Goal: Check status

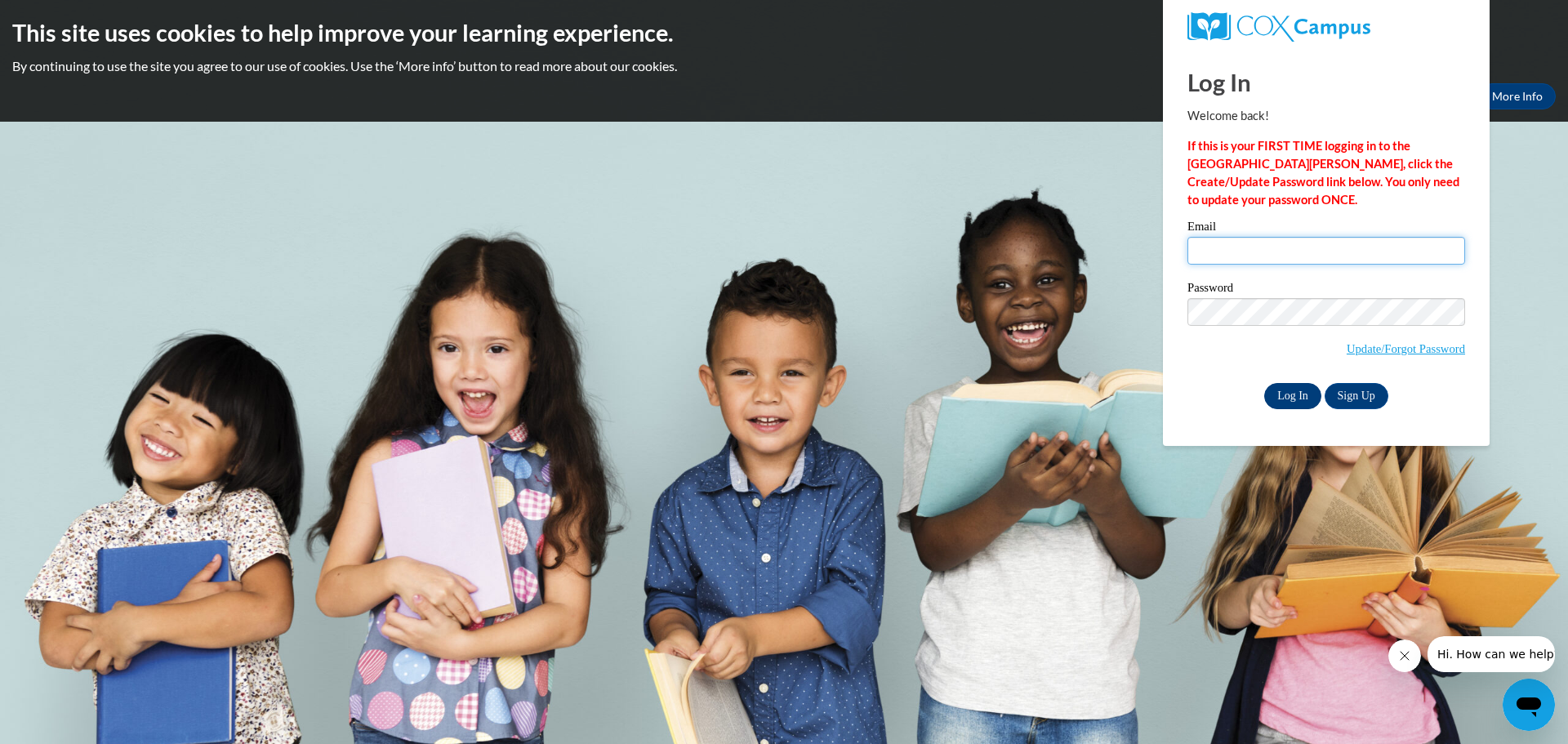
type input "martinky@lee.k12.ga.us"
click at [1282, 400] on input "Log In" at bounding box center [1292, 396] width 57 height 27
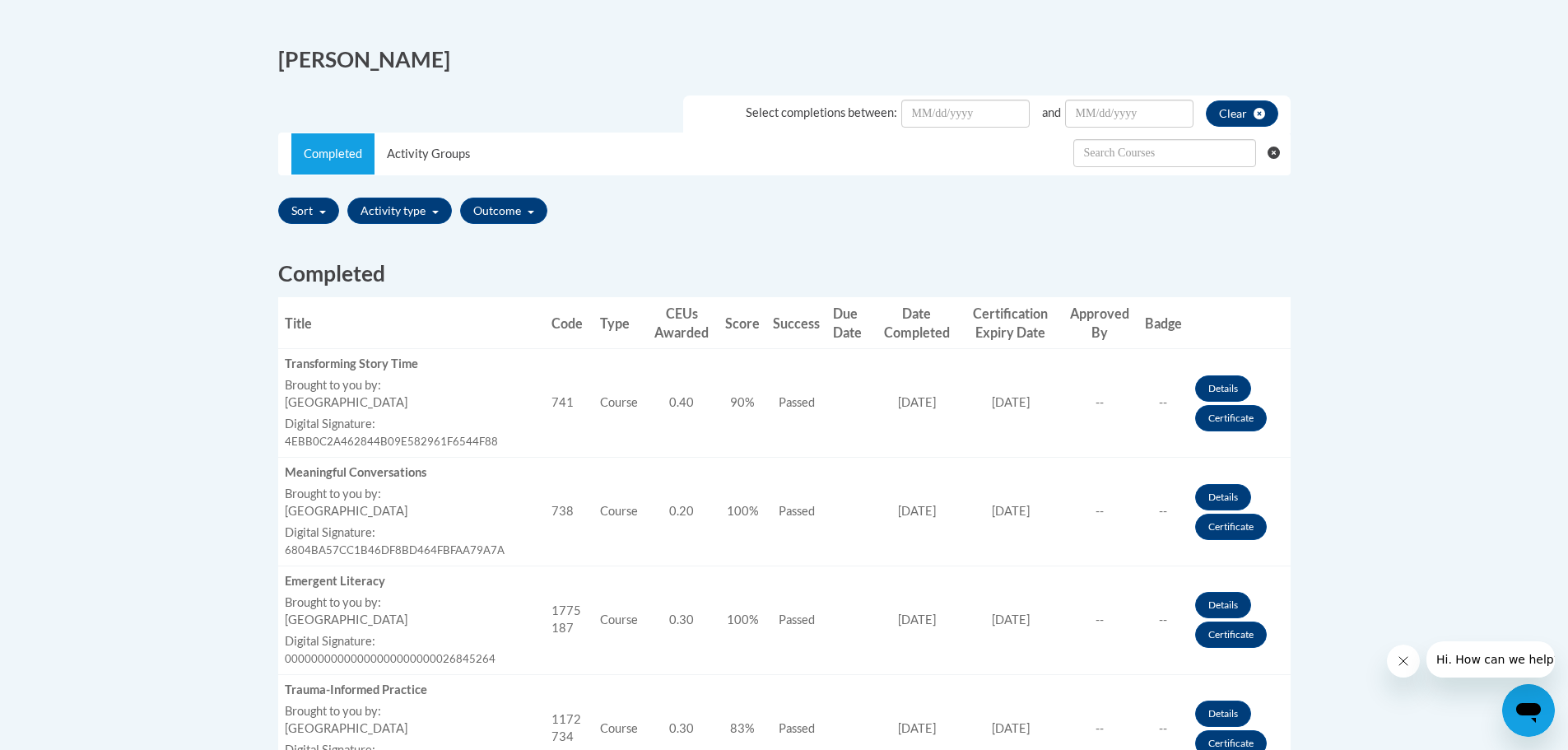
scroll to position [494, 0]
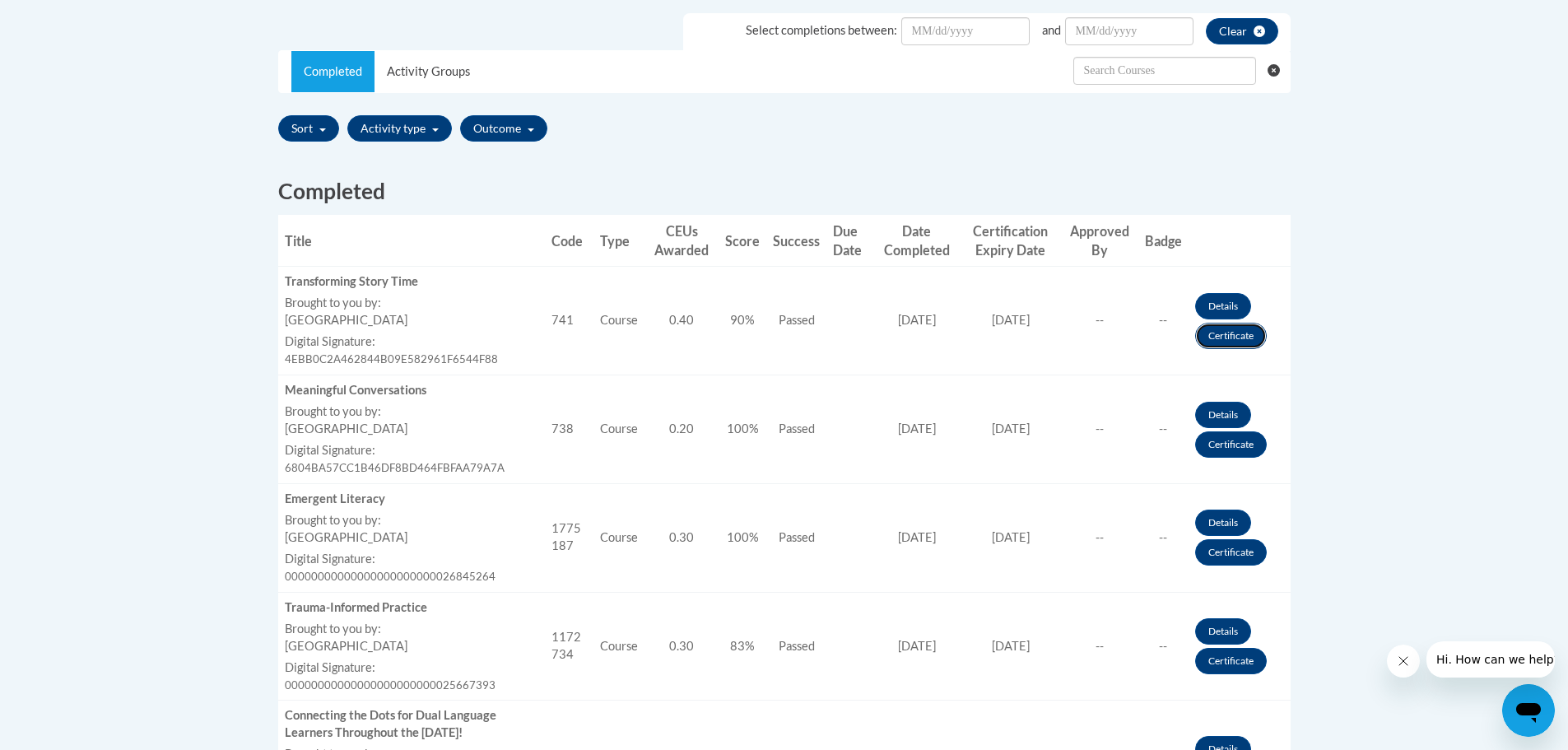
click at [1239, 338] on link "Certificate" at bounding box center [1231, 336] width 72 height 27
click at [1243, 444] on link "Certificate" at bounding box center [1231, 444] width 72 height 27
